Goal: Book appointment/travel/reservation

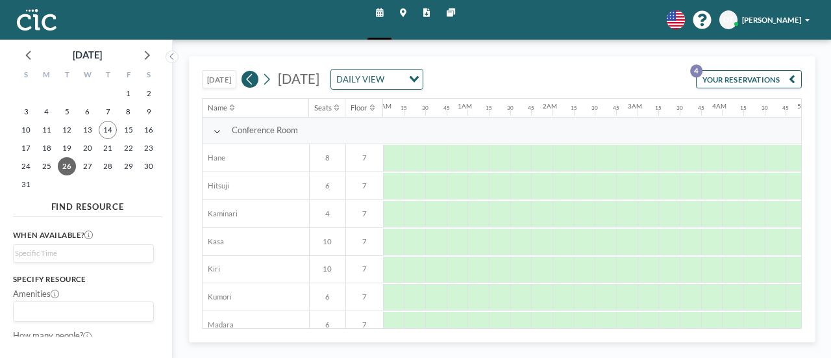
click at [250, 80] on icon at bounding box center [250, 79] width 10 height 16
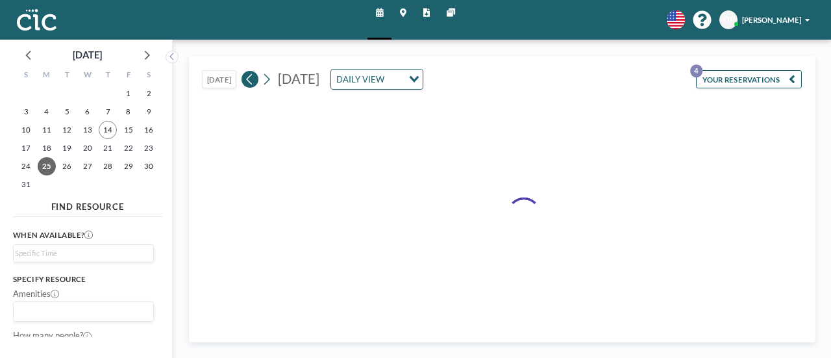
click at [250, 80] on icon at bounding box center [250, 79] width 10 height 16
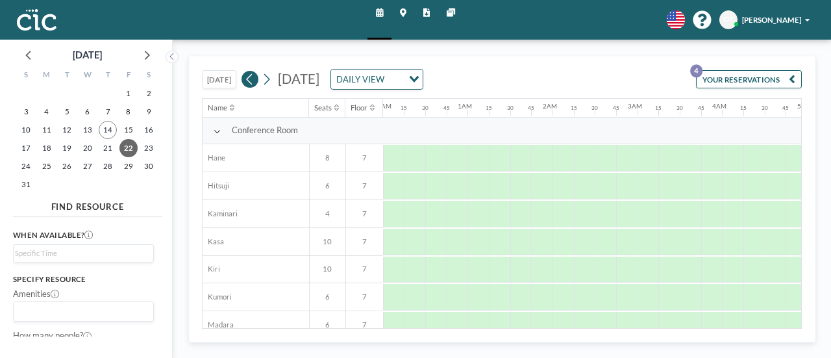
click at [250, 80] on icon at bounding box center [250, 79] width 10 height 16
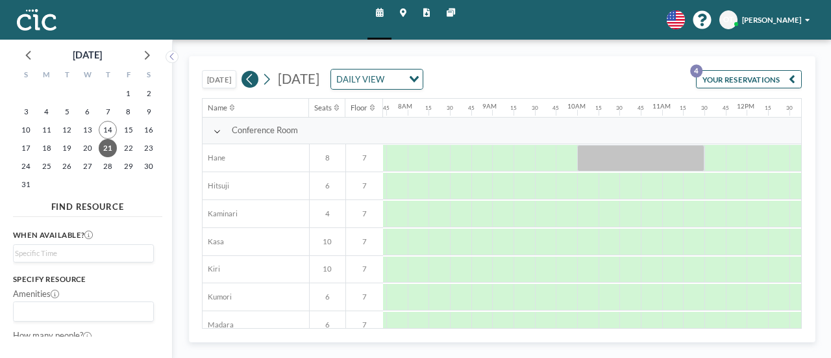
click at [250, 80] on icon at bounding box center [250, 79] width 10 height 16
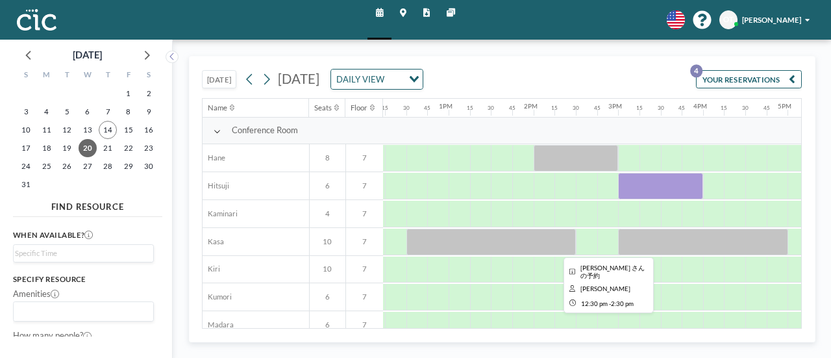
scroll to position [0, 1036]
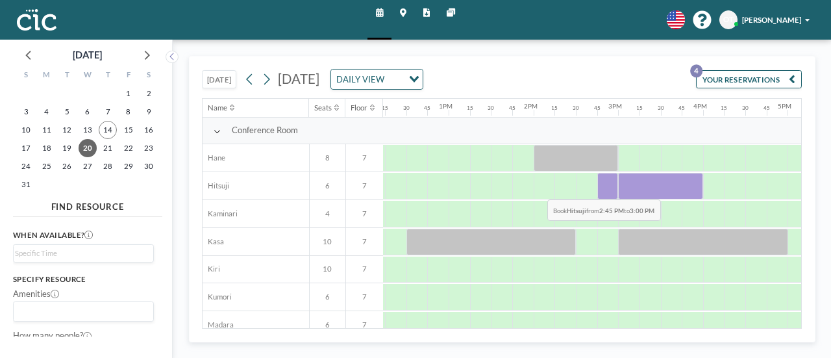
drag, startPoint x: 606, startPoint y: 185, endPoint x: 537, endPoint y: 188, distance: 68.9
click at [537, 188] on div at bounding box center [364, 186] width 2034 height 28
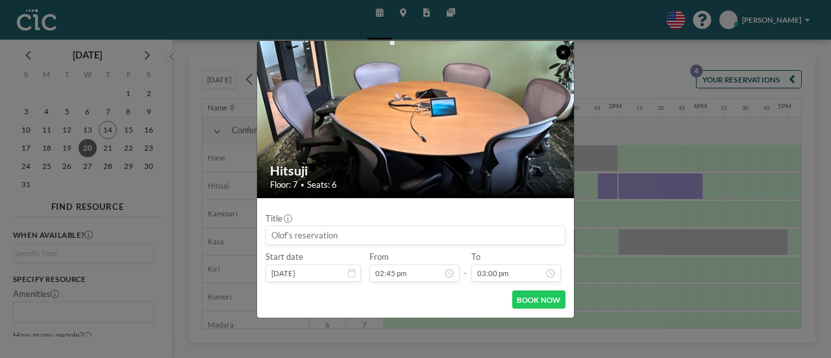
click at [561, 56] on button at bounding box center [563, 52] width 15 height 15
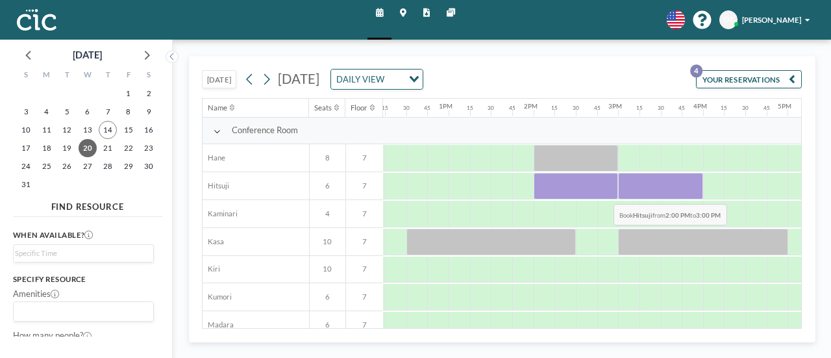
click at [603, 193] on div at bounding box center [575, 186] width 85 height 27
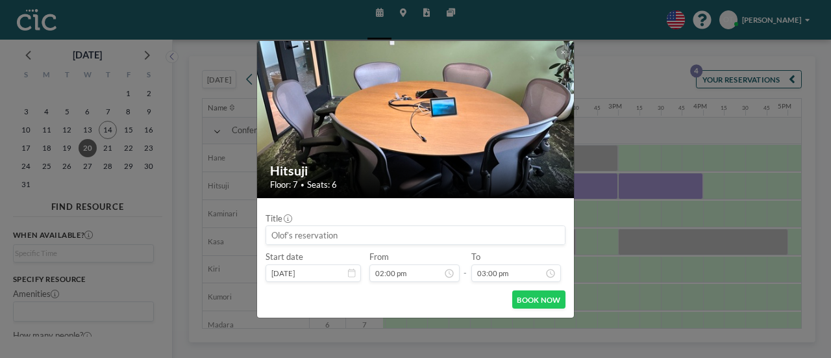
click at [332, 240] on input at bounding box center [415, 235] width 298 height 18
click at [565, 52] on icon at bounding box center [563, 52] width 5 height 6
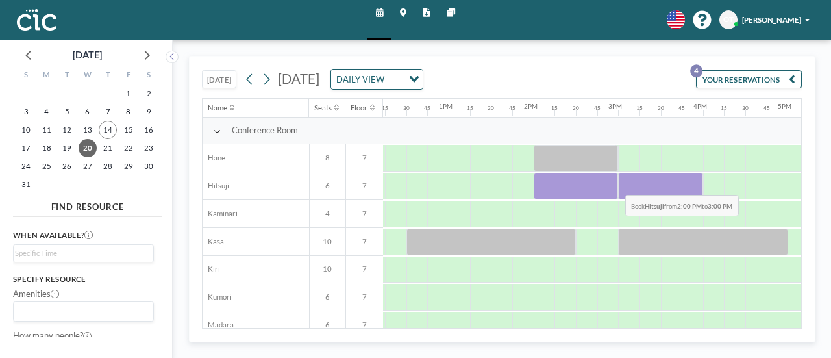
drag, startPoint x: 544, startPoint y: 186, endPoint x: 614, endPoint y: 184, distance: 70.1
click at [614, 184] on div at bounding box center [575, 186] width 85 height 27
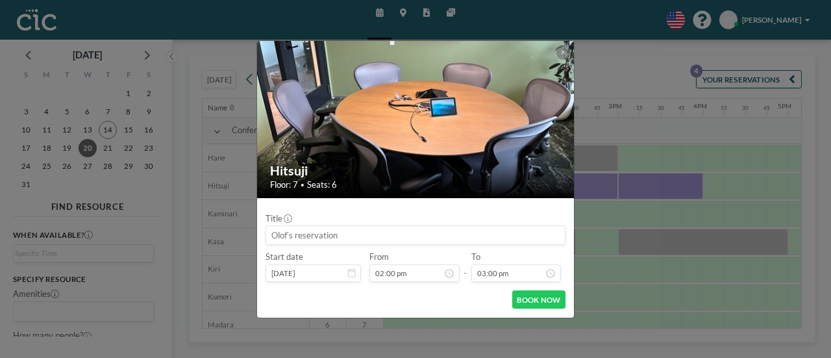
click at [384, 228] on input at bounding box center [415, 235] width 298 height 18
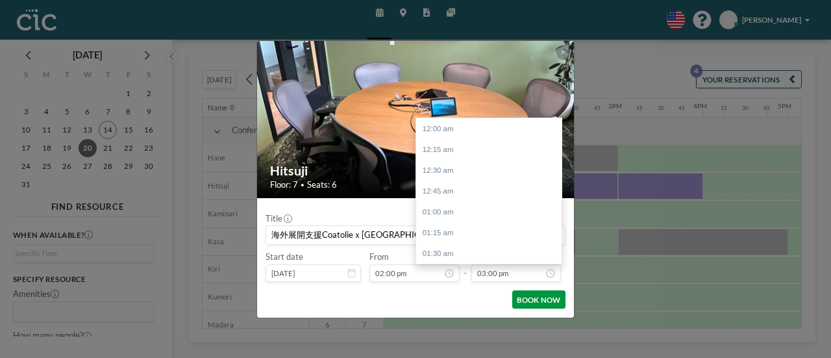
scroll to position [1246, 0]
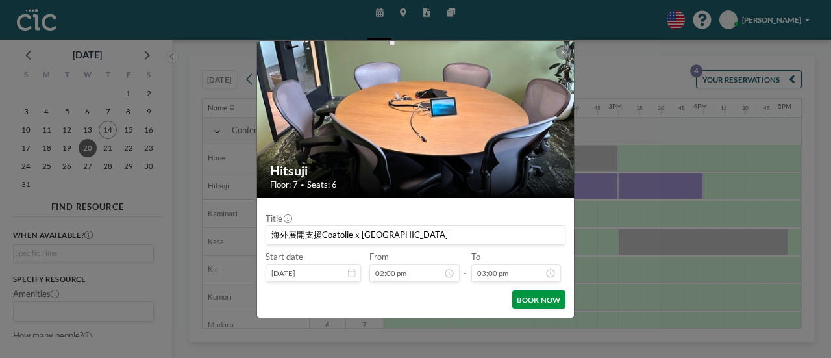
type input "海外展開支援Coatolieｘ[GEOGRAPHIC_DATA]"
click at [546, 302] on button "BOOK NOW" at bounding box center [538, 299] width 53 height 18
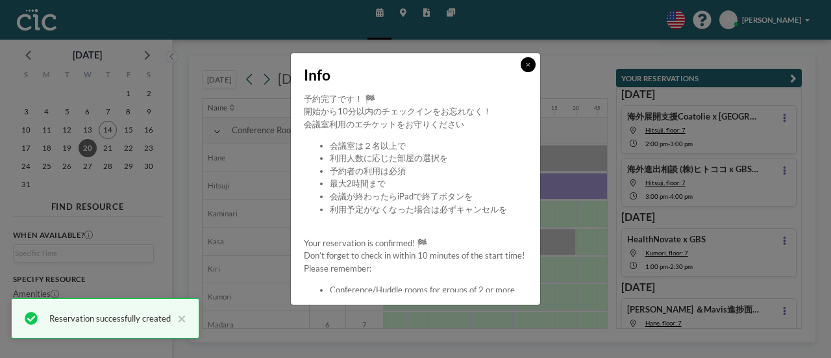
click at [528, 62] on icon at bounding box center [528, 65] width 5 height 6
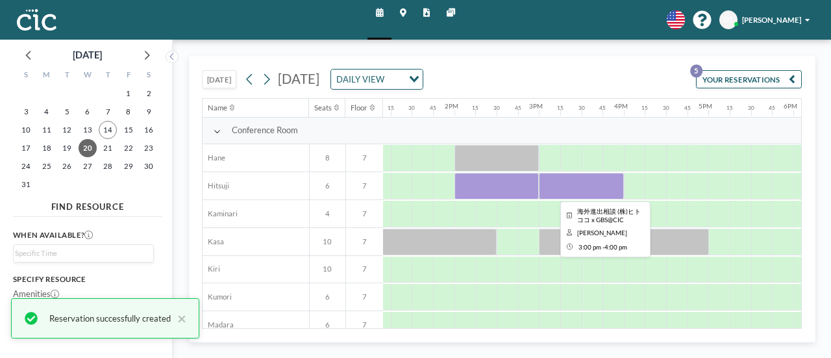
scroll to position [0, 1117]
